Goal: Task Accomplishment & Management: Use online tool/utility

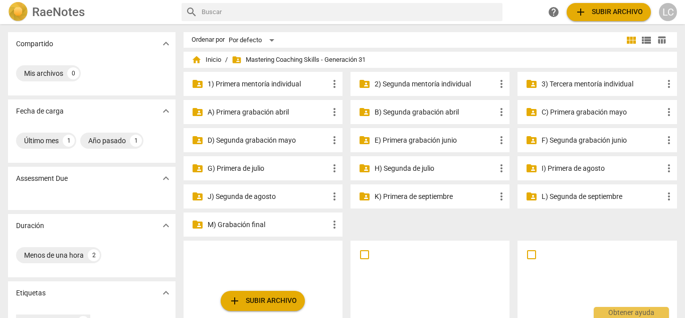
click at [269, 170] on p "G) Primera de julio" at bounding box center [268, 168] width 121 height 11
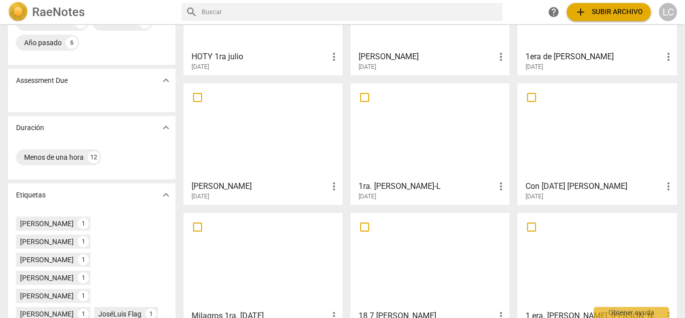
scroll to position [124, 0]
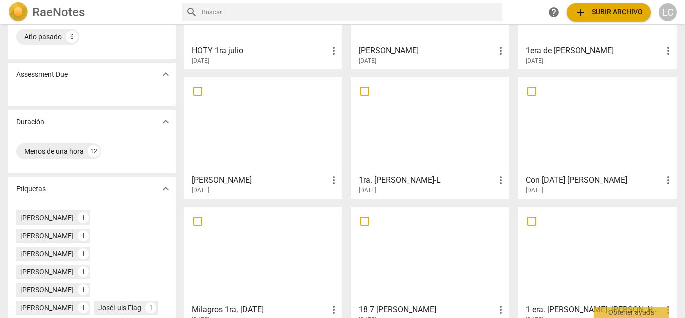
click at [259, 147] on div at bounding box center [263, 125] width 152 height 89
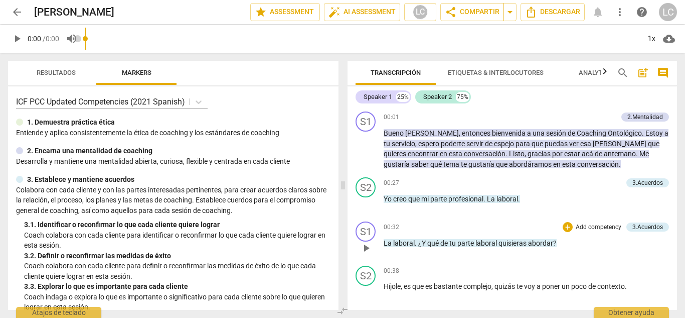
scroll to position [47, 0]
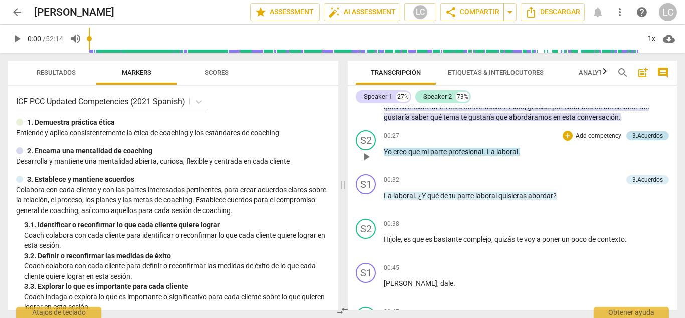
click at [650, 137] on div "3.Acuerdos" at bounding box center [648, 135] width 31 height 9
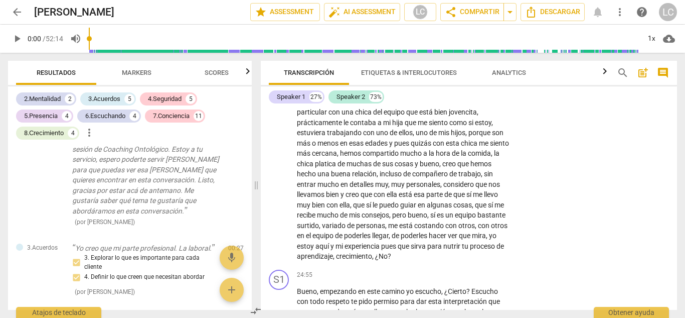
scroll to position [3393, 0]
click at [21, 14] on span "arrow_back" at bounding box center [17, 12] width 12 height 12
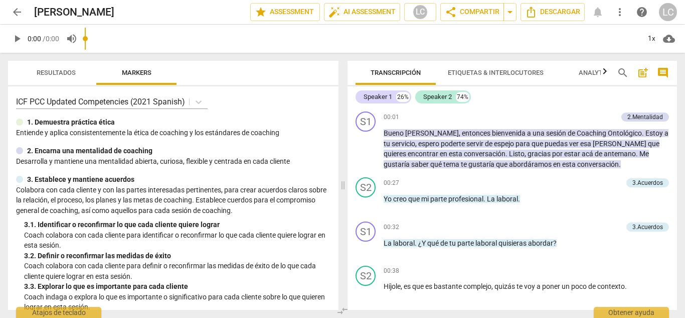
click at [16, 9] on span "arrow_back" at bounding box center [17, 12] width 12 height 12
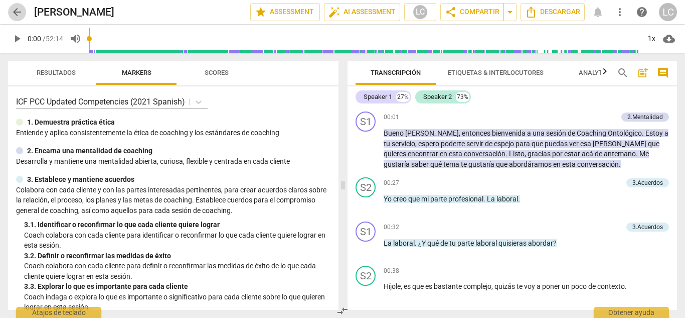
click at [22, 13] on span "arrow_back" at bounding box center [17, 12] width 12 height 12
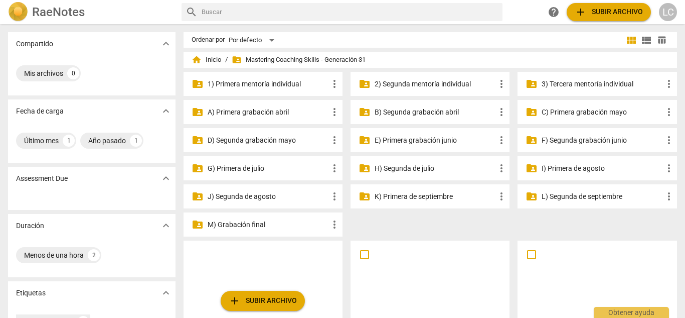
click at [407, 166] on p "H) Segunda de julio" at bounding box center [435, 168] width 121 height 11
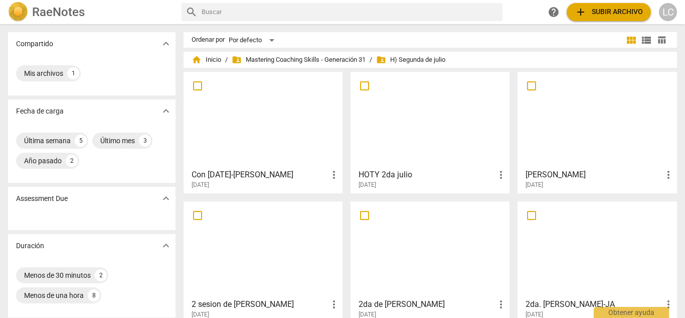
click at [589, 125] on div at bounding box center [597, 119] width 152 height 89
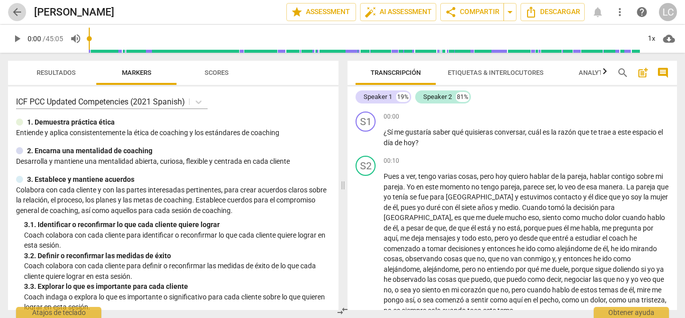
click at [14, 8] on span "arrow_back" at bounding box center [17, 12] width 12 height 12
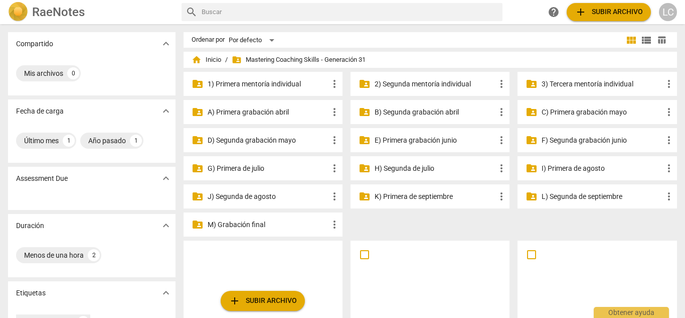
click at [244, 166] on p "G) Primera de julio" at bounding box center [268, 168] width 121 height 11
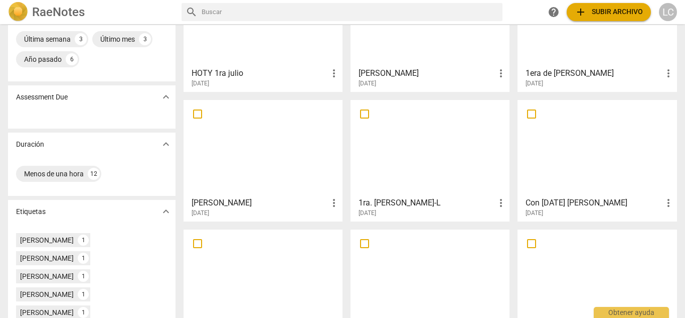
scroll to position [105, 0]
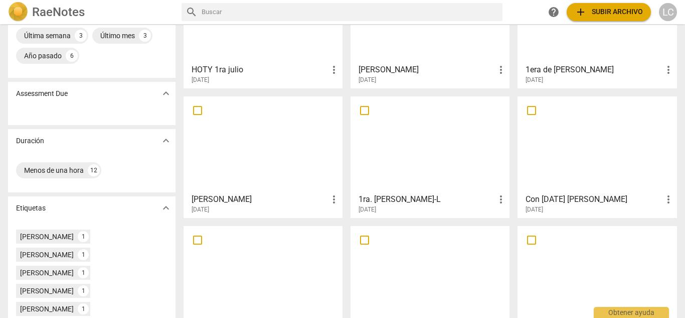
click at [254, 152] on div at bounding box center [263, 144] width 152 height 89
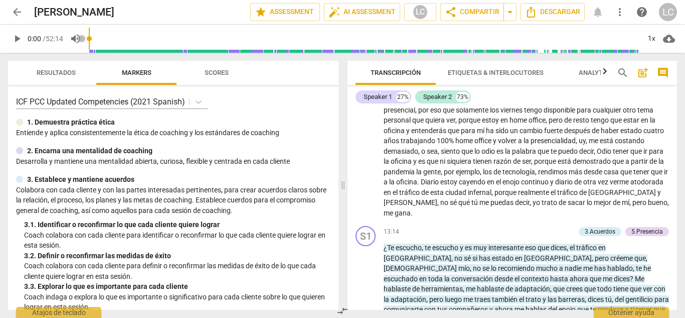
scroll to position [1561, 0]
click at [16, 16] on span "arrow_back" at bounding box center [17, 12] width 12 height 12
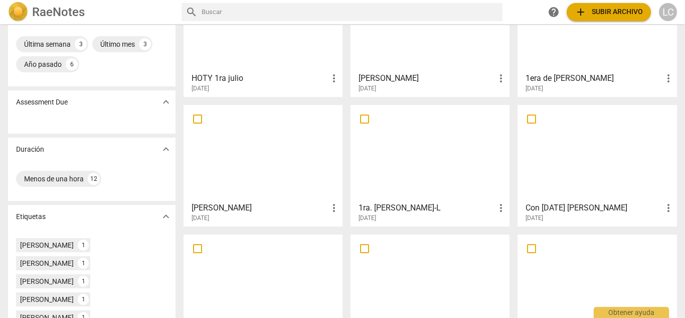
scroll to position [97, 0]
click at [254, 131] on div at bounding box center [263, 151] width 152 height 89
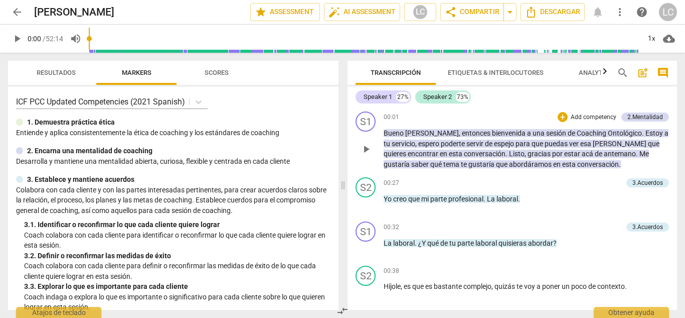
click at [589, 115] on p "Add competency" at bounding box center [594, 117] width 48 height 9
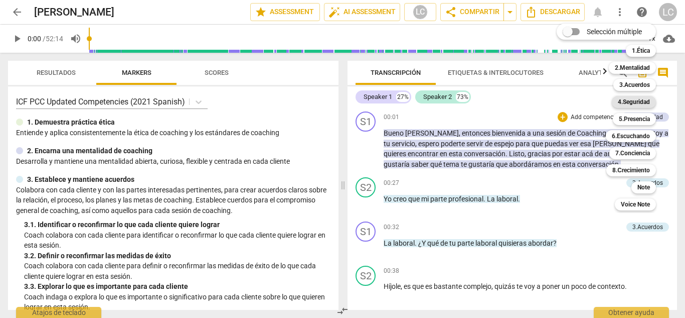
click at [632, 101] on b "4.Seguridad" at bounding box center [634, 102] width 32 height 12
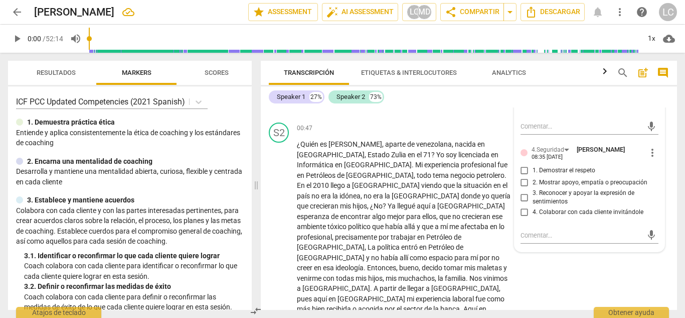
scroll to position [268, 0]
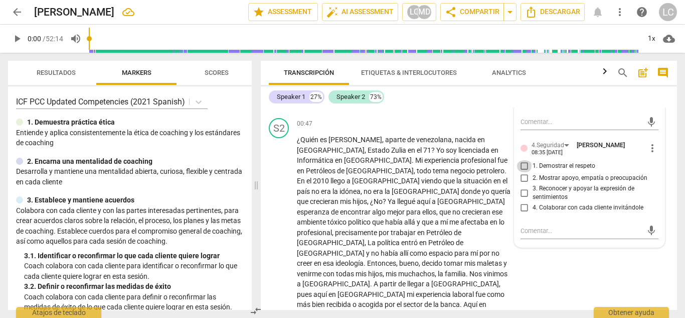
click at [525, 166] on input "1. Demostrar el respeto" at bounding box center [525, 166] width 16 height 12
checkbox input "true"
click at [455, 113] on div "S1 play_arrow pause 00:45 + Add competency keyboard_arrow_right Dale , dale ." at bounding box center [469, 92] width 416 height 44
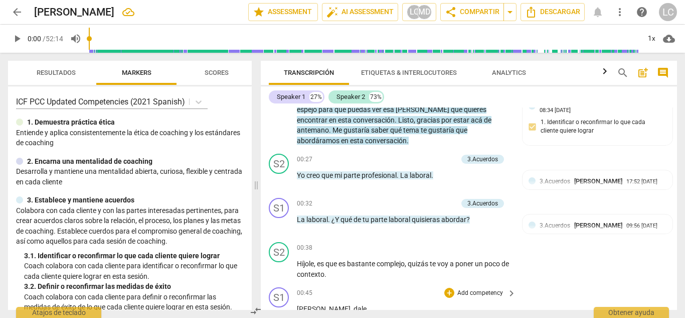
scroll to position [58, 0]
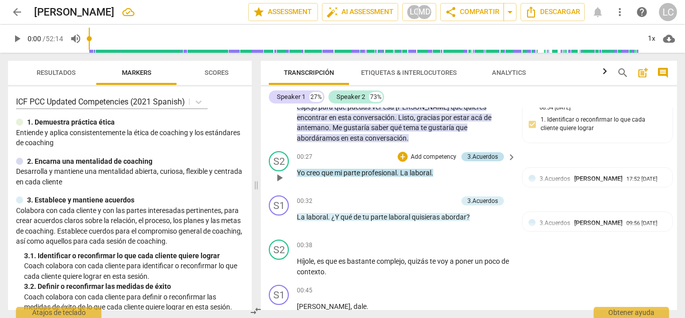
click at [479, 155] on div "3.Acuerdos" at bounding box center [483, 156] width 31 height 9
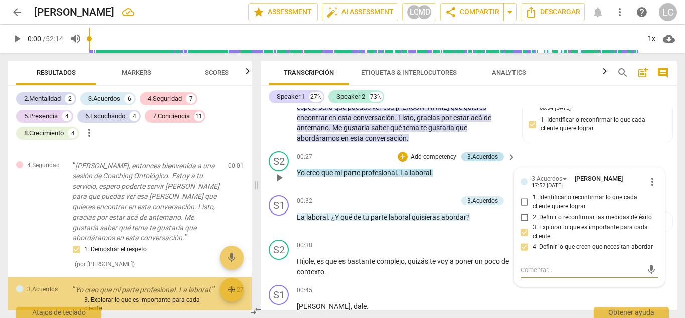
scroll to position [452, 0]
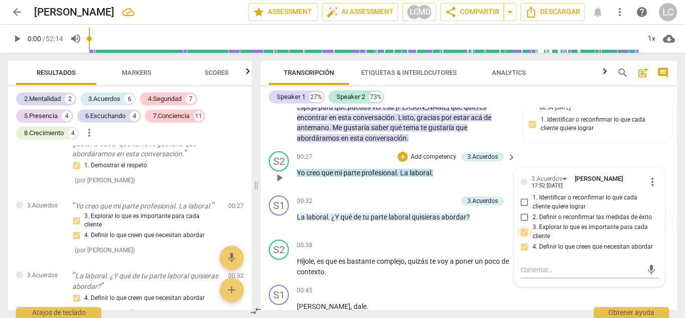
click at [521, 232] on input "3. Explorar lo que es importante para cada cliente" at bounding box center [525, 232] width 16 height 12
click at [522, 232] on input "3. Explorar lo que es importante para cada cliente" at bounding box center [525, 232] width 16 height 12
checkbox input "false"
click at [521, 250] on input "4. Definir lo que creen que necesitan abordar" at bounding box center [525, 247] width 16 height 12
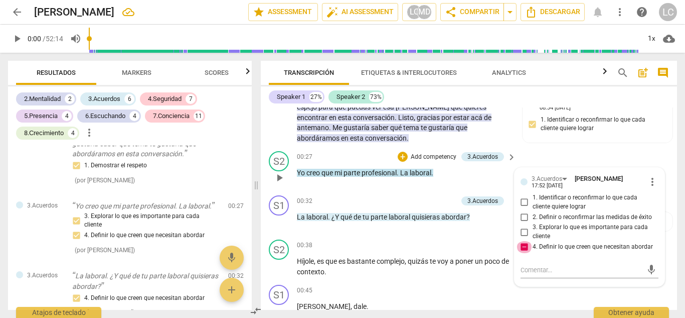
checkbox input "false"
click at [504, 104] on div "Speaker 1 27% Speaker 2 73%" at bounding box center [469, 96] width 400 height 17
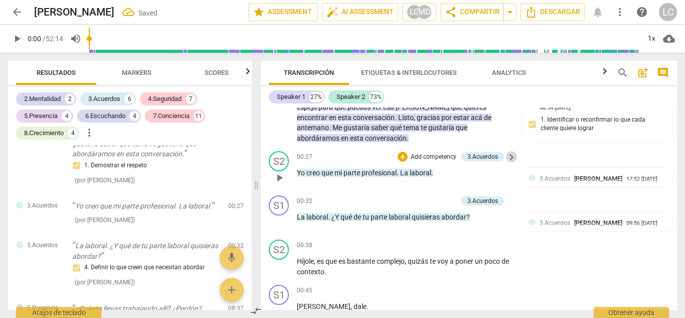
click at [507, 156] on span "keyboard_arrow_right" at bounding box center [512, 157] width 12 height 12
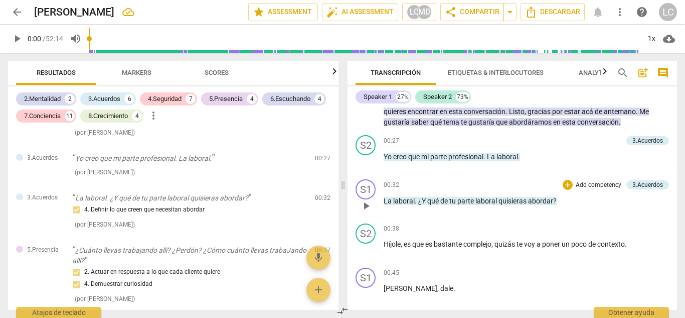
scroll to position [0, 0]
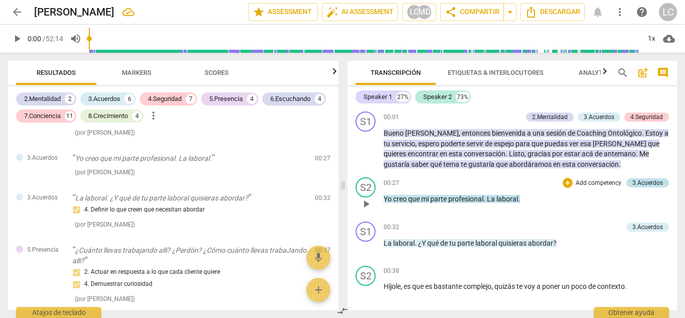
click at [658, 181] on div "3.Acuerdos" at bounding box center [648, 182] width 31 height 9
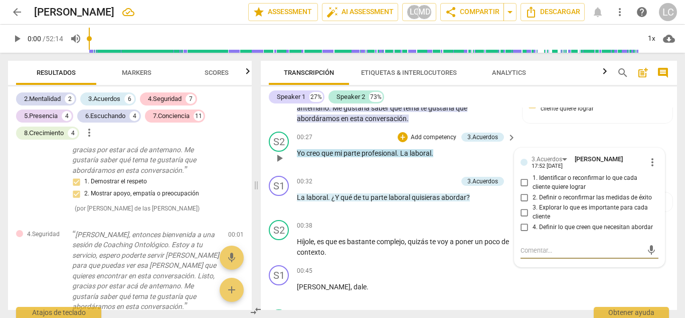
scroll to position [77, 0]
click at [647, 162] on span "more_vert" at bounding box center [653, 163] width 12 height 12
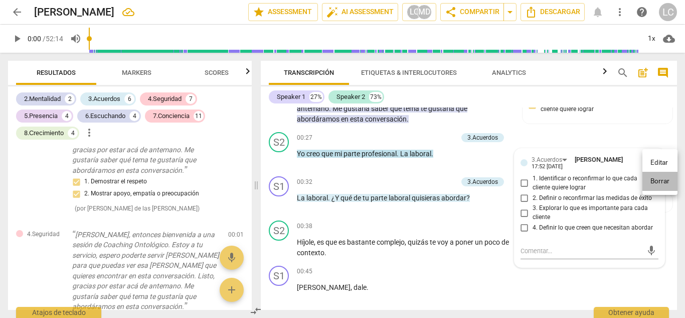
click at [663, 181] on li "Borrar" at bounding box center [660, 181] width 35 height 19
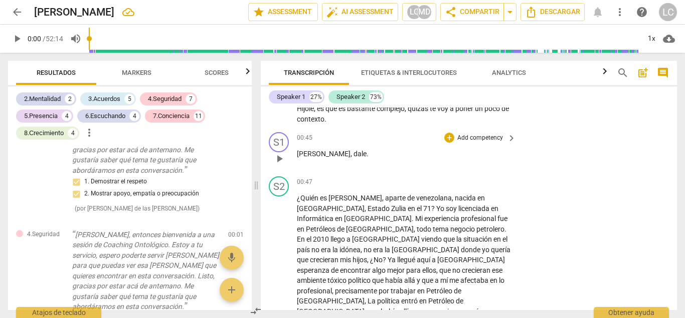
scroll to position [211, 0]
click at [480, 135] on p "Add competency" at bounding box center [481, 137] width 48 height 9
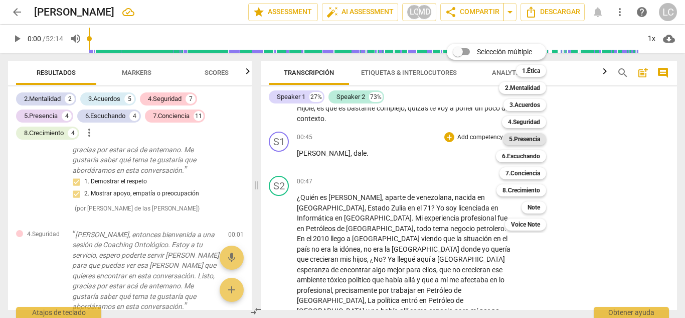
click at [527, 138] on b "5.Presencia" at bounding box center [524, 139] width 31 height 12
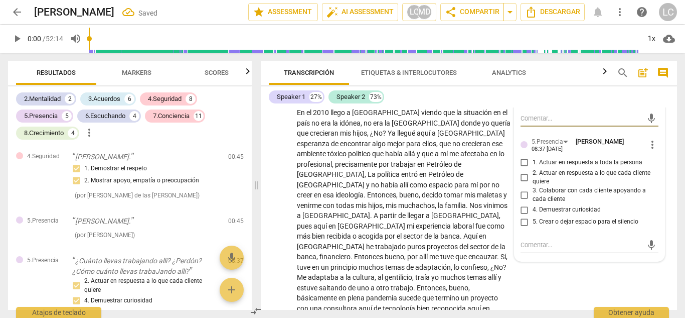
scroll to position [337, 0]
click at [521, 162] on input "1. Actuar en respuesta a toda la persona" at bounding box center [525, 162] width 16 height 12
checkbox input "true"
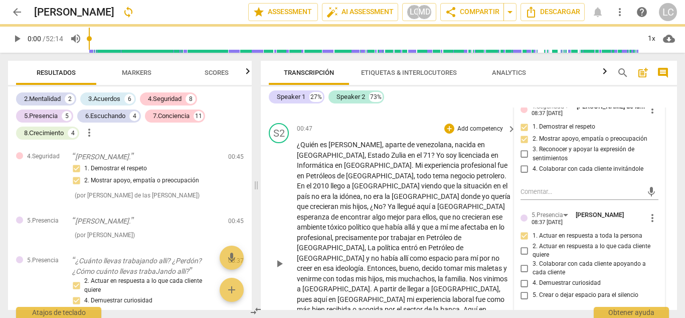
scroll to position [243, 0]
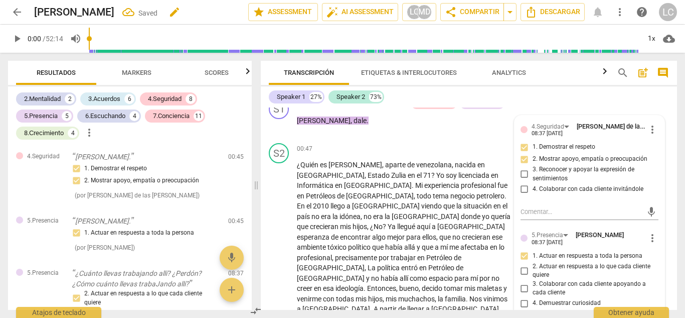
click at [176, 16] on div "Lucy correa Saved edit" at bounding box center [137, 12] width 206 height 18
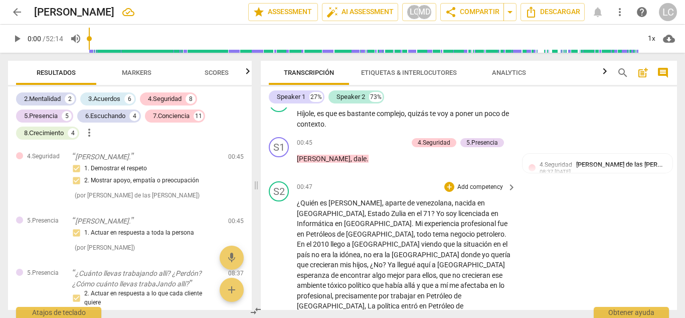
scroll to position [205, 0]
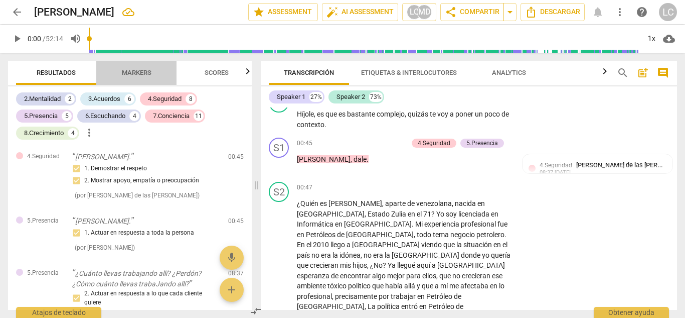
click at [134, 73] on span "Markers" at bounding box center [137, 73] width 30 height 8
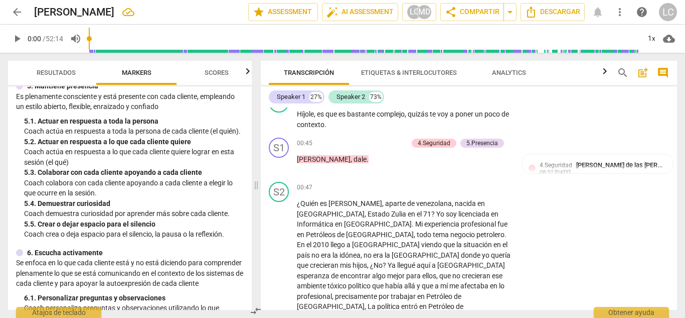
scroll to position [467, 0]
click at [389, 142] on p "Add competency" at bounding box center [384, 143] width 48 height 9
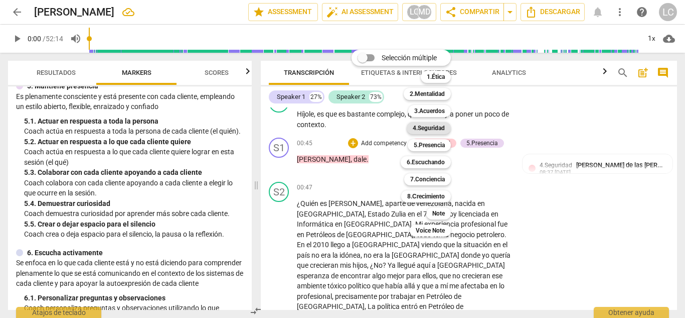
click at [434, 127] on b "4.Seguridad" at bounding box center [429, 128] width 32 height 12
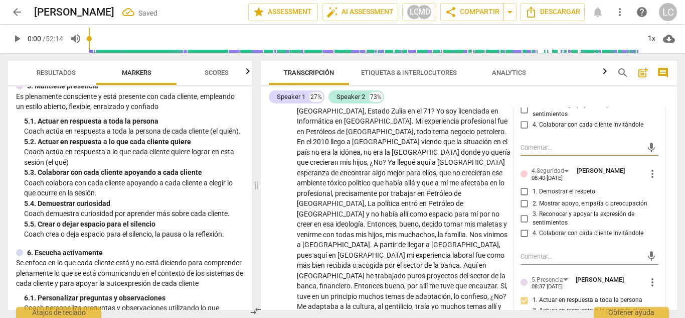
scroll to position [310, 0]
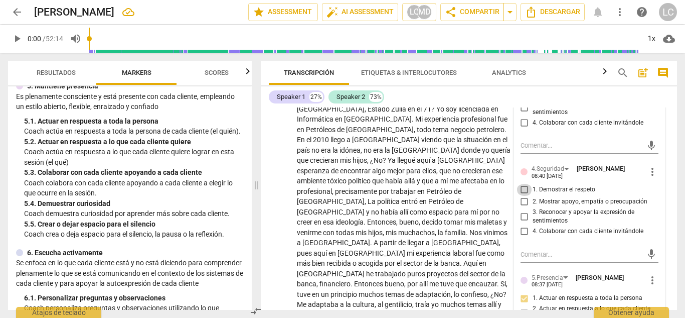
click at [522, 190] on input "1. Demostrar el respeto" at bounding box center [525, 190] width 16 height 12
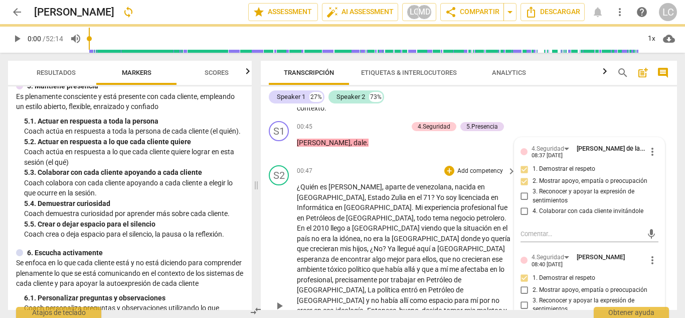
scroll to position [171, 0]
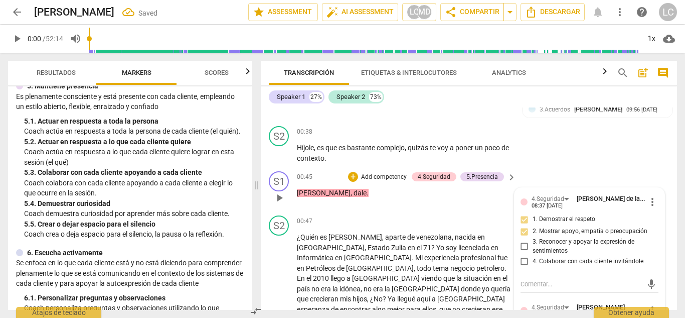
checkbox input "true"
click at [509, 175] on span "keyboard_arrow_right" at bounding box center [512, 177] width 12 height 12
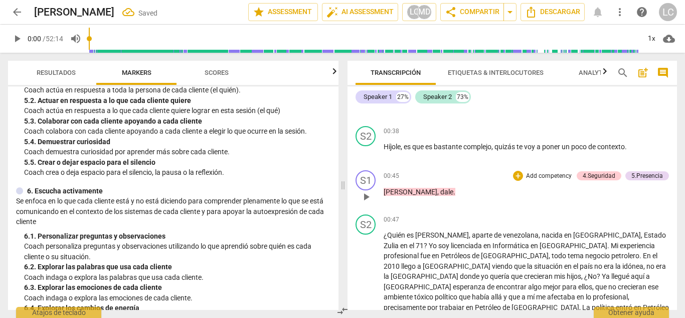
scroll to position [426, 0]
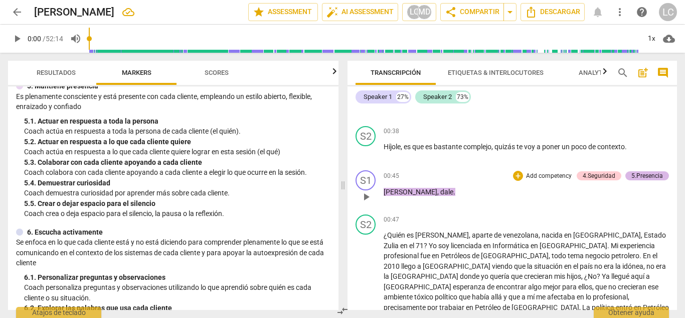
click at [661, 175] on div "5.Presencia" at bounding box center [648, 175] width 44 height 9
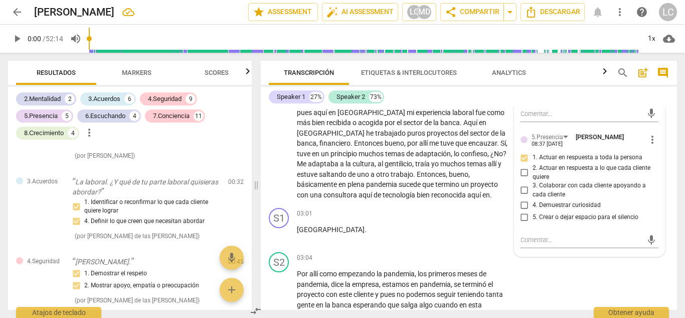
scroll to position [450, 0]
click at [294, 227] on div "play_arrow pause" at bounding box center [284, 233] width 26 height 13
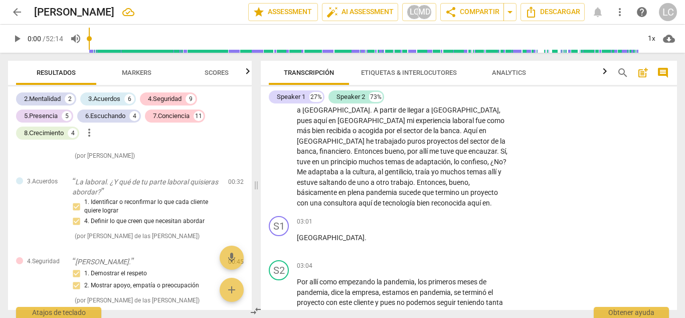
scroll to position [441, 0]
click at [134, 37] on input "range" at bounding box center [364, 39] width 551 height 32
click at [15, 37] on span "play_arrow" at bounding box center [17, 39] width 12 height 12
click at [126, 36] on input "range" at bounding box center [364, 39] width 551 height 32
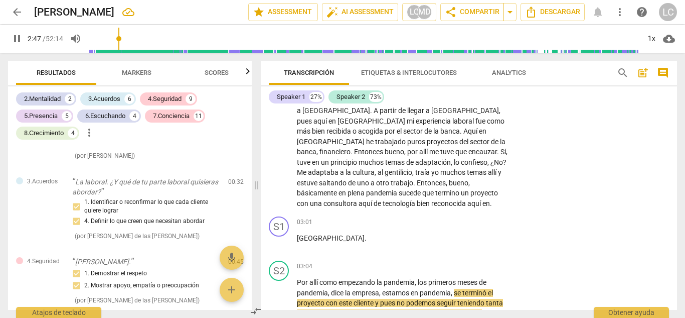
click at [120, 36] on input "range" at bounding box center [364, 39] width 551 height 32
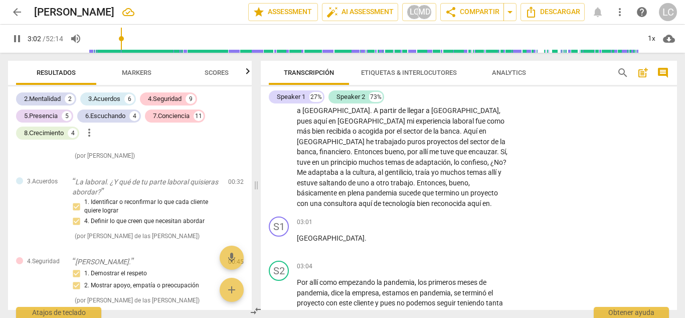
click at [15, 43] on span "pause" at bounding box center [17, 39] width 12 height 12
type input "183"
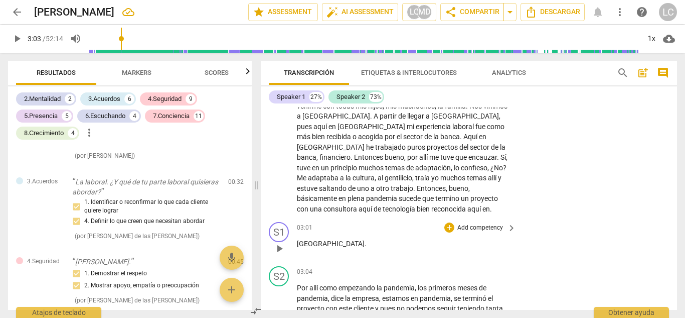
scroll to position [437, 0]
